Goal: Task Accomplishment & Management: Use online tool/utility

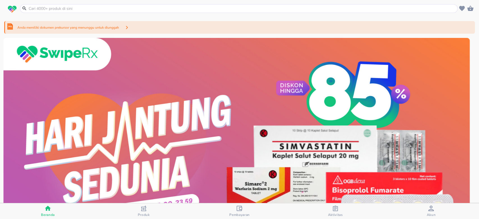
click at [338, 215] on span "Aktivitas" at bounding box center [335, 215] width 15 height 4
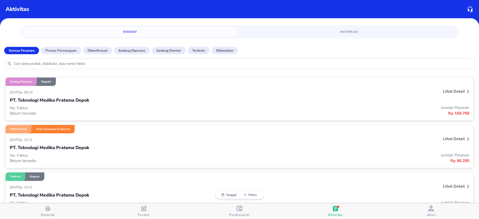
click at [45, 213] on span "Beranda" at bounding box center [48, 215] width 14 height 4
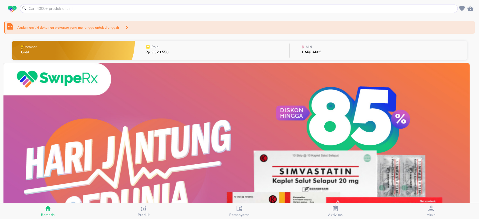
click at [325, 55] on button "Misi 1 Misi Aktif" at bounding box center [379, 50] width 178 height 22
